Goal: Communication & Community: Share content

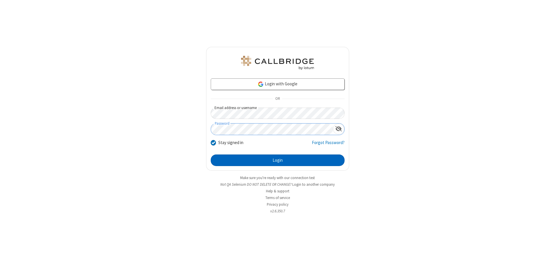
click at [278, 160] on button "Login" at bounding box center [278, 160] width 134 height 12
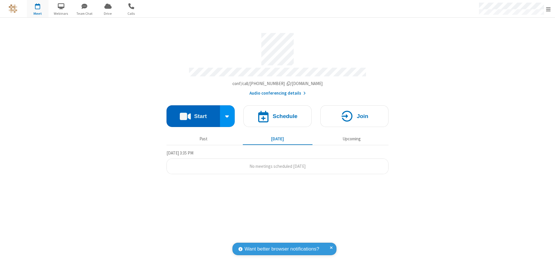
click at [193, 113] on button "Start" at bounding box center [194, 116] width 54 height 22
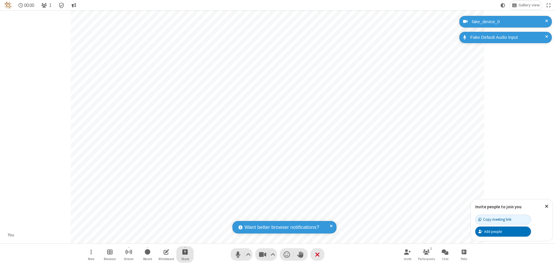
click at [185, 252] on span "Start sharing" at bounding box center [185, 251] width 5 height 7
click at [185, 216] on span "Share additional camera" at bounding box center [188, 217] width 43 height 5
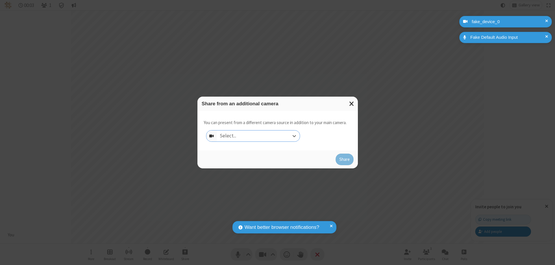
click at [258, 136] on div "Select..." at bounding box center [258, 135] width 83 height 11
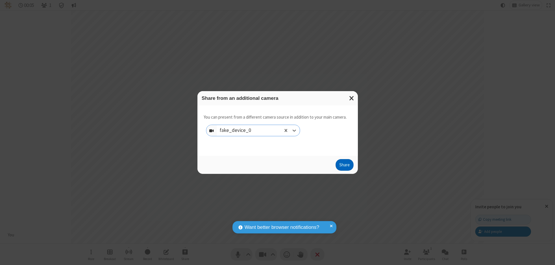
click at [345, 166] on button "Share" at bounding box center [345, 165] width 18 height 12
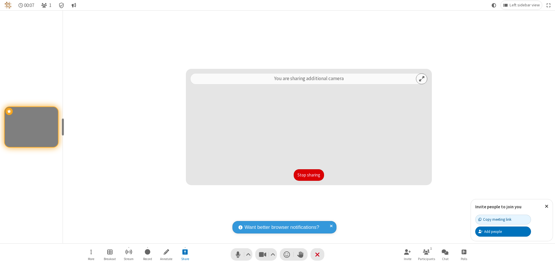
click at [309, 175] on button "Stop sharing" at bounding box center [309, 175] width 30 height 12
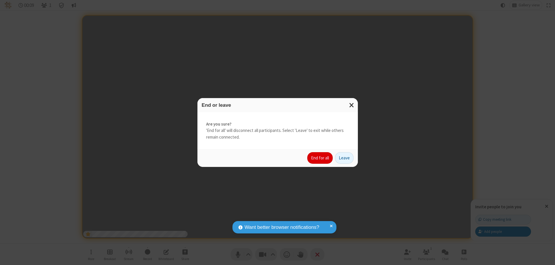
click at [321, 158] on button "End for all" at bounding box center [320, 158] width 25 height 12
